Goal: Find specific page/section: Find specific page/section

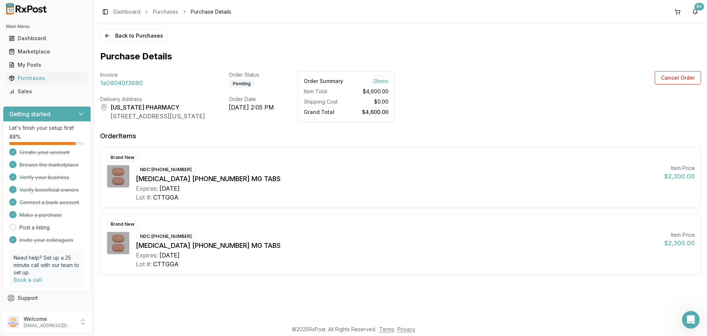
click at [17, 8] on img at bounding box center [26, 9] width 47 height 12
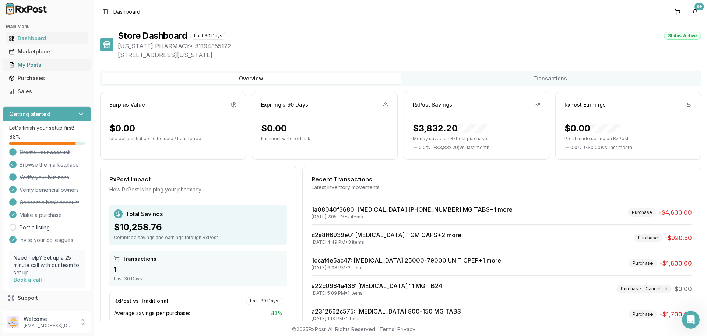
click at [54, 67] on div "My Posts" at bounding box center [47, 64] width 76 height 7
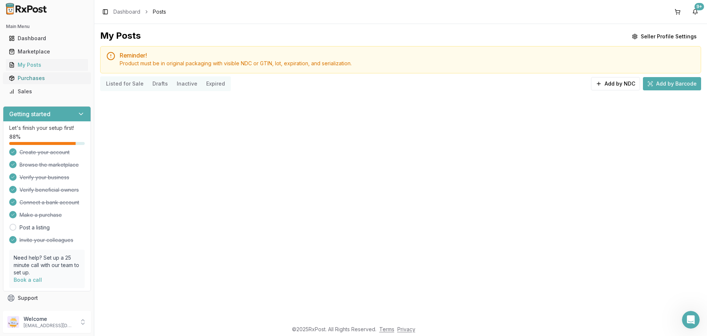
click at [49, 77] on div "Purchases" at bounding box center [47, 77] width 76 height 7
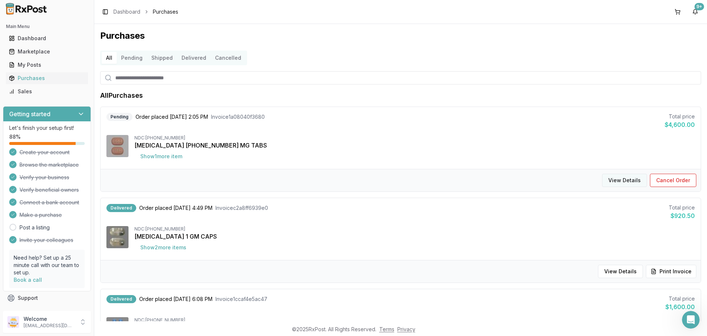
click at [628, 179] on button "View Details" at bounding box center [624, 180] width 45 height 13
